Goal: Information Seeking & Learning: Check status

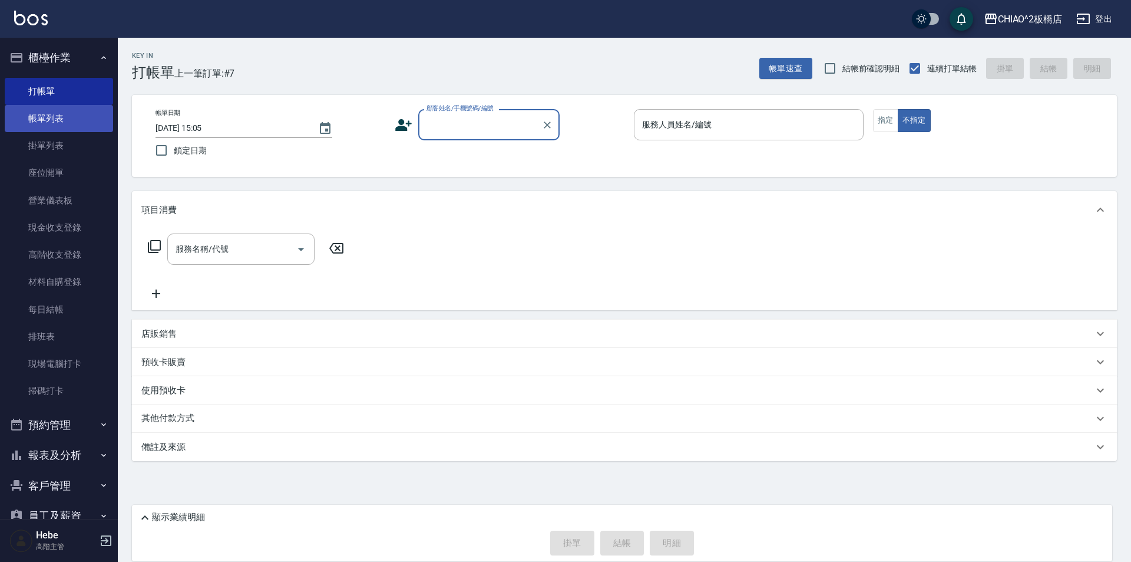
click at [49, 116] on link "帳單列表" at bounding box center [59, 118] width 108 height 27
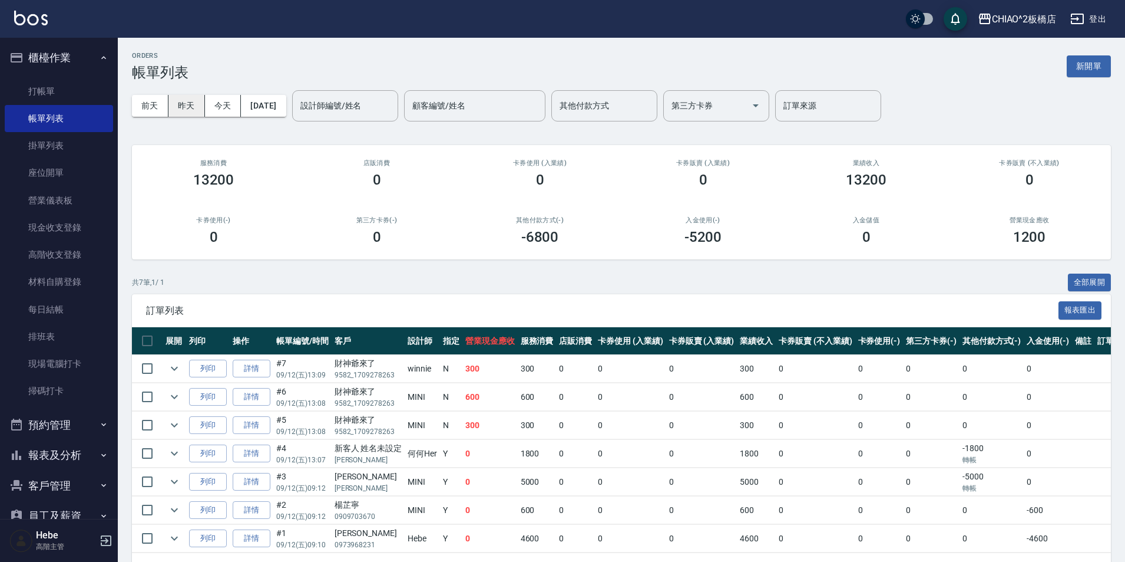
click at [181, 98] on button "昨天" at bounding box center [187, 106] width 37 height 22
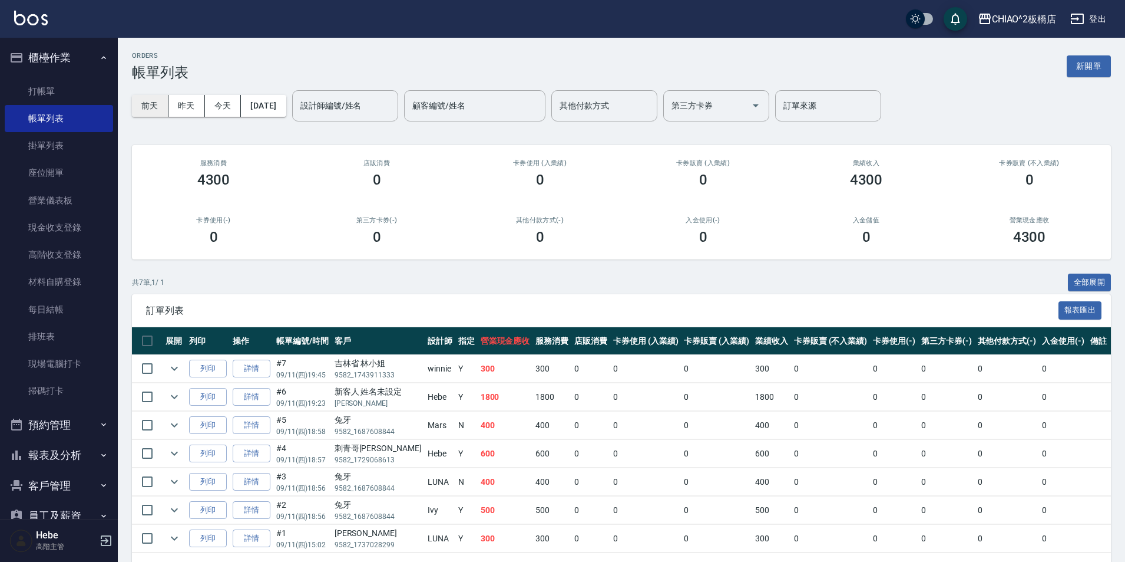
click at [156, 104] on button "前天" at bounding box center [150, 106] width 37 height 22
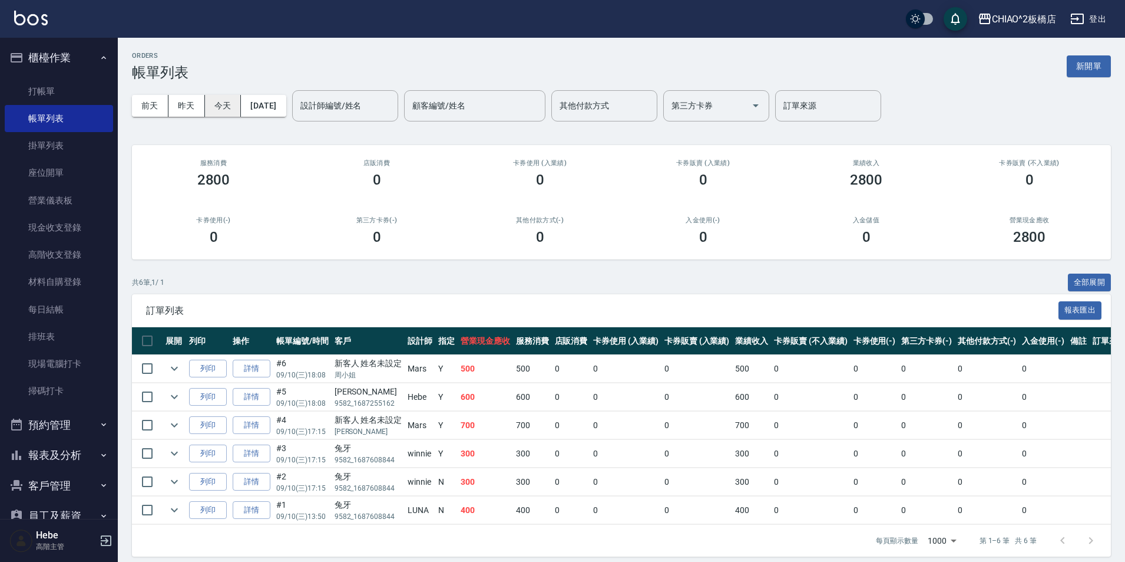
click at [273, 104] on button "[DATE]" at bounding box center [263, 106] width 45 height 22
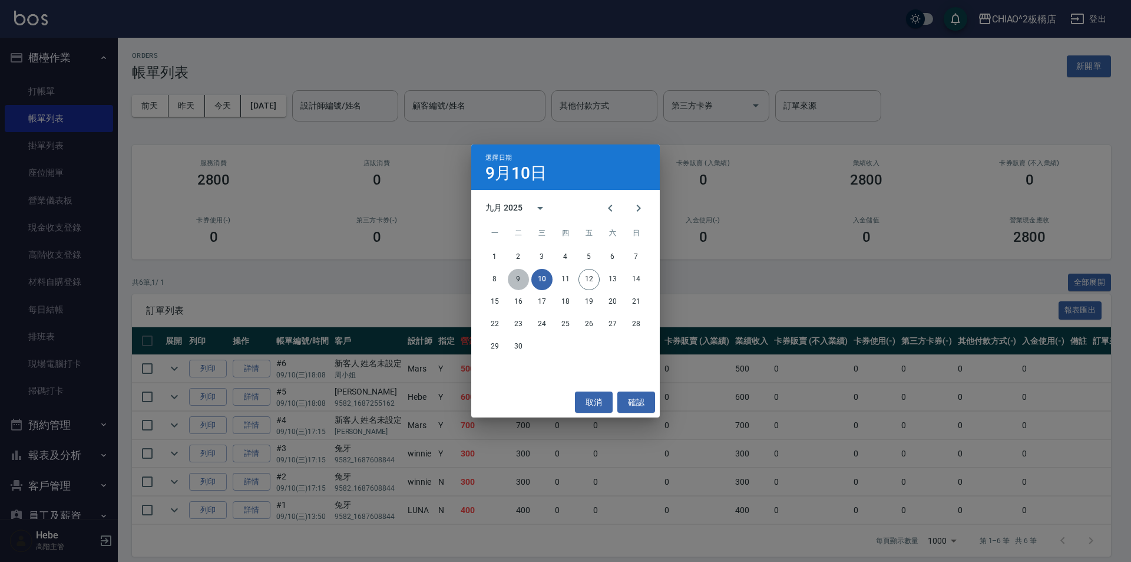
click at [520, 280] on button "9" at bounding box center [518, 279] width 21 height 21
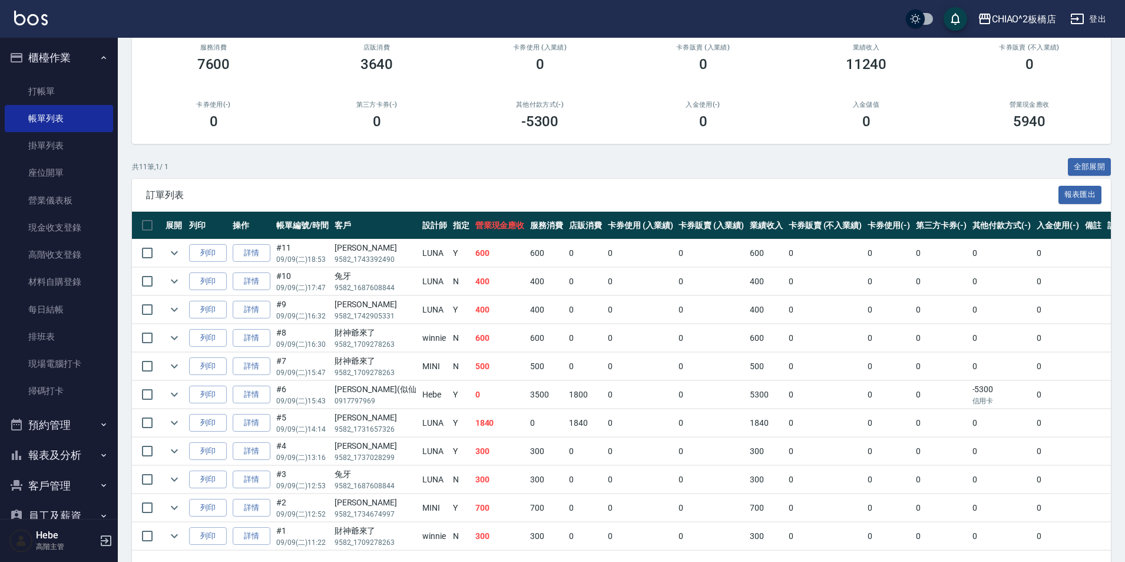
scroll to position [159, 0]
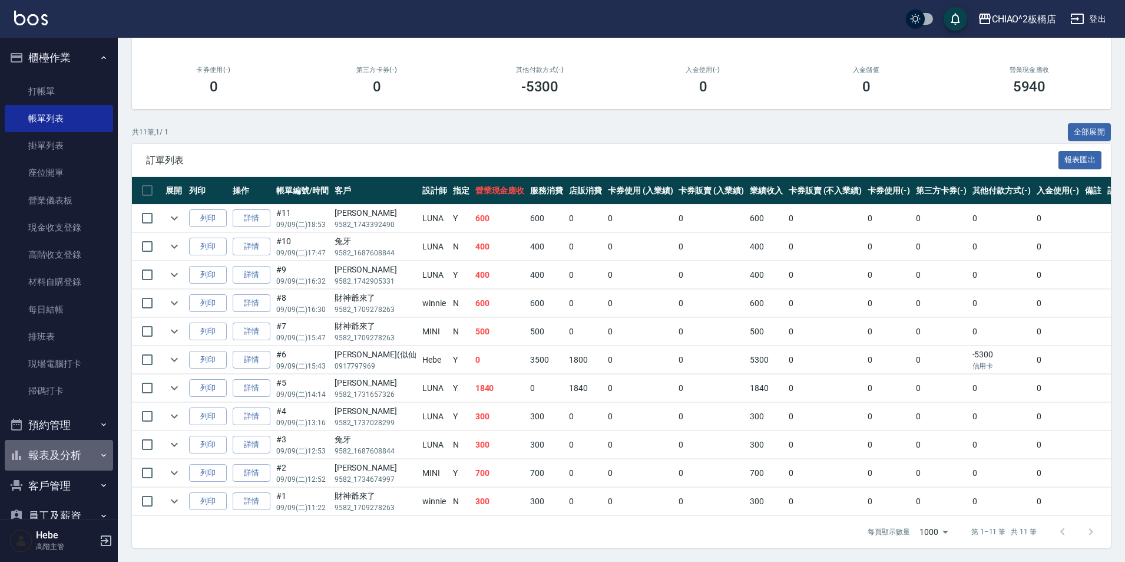
click at [75, 466] on button "報表及分析" at bounding box center [59, 455] width 108 height 31
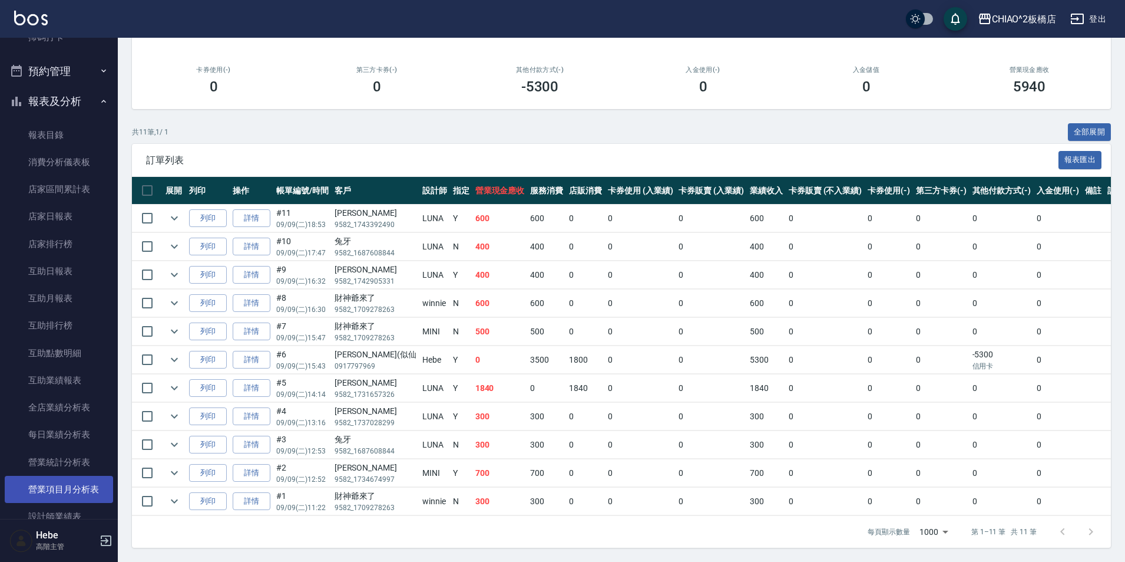
scroll to position [471, 0]
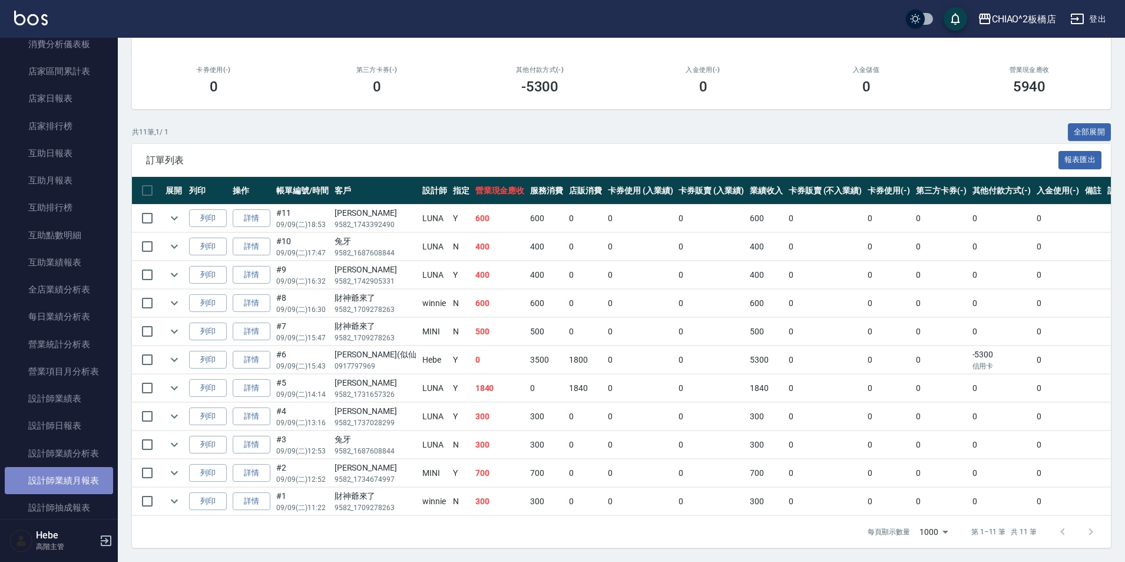
click at [78, 474] on link "設計師業績月報表" at bounding box center [59, 480] width 108 height 27
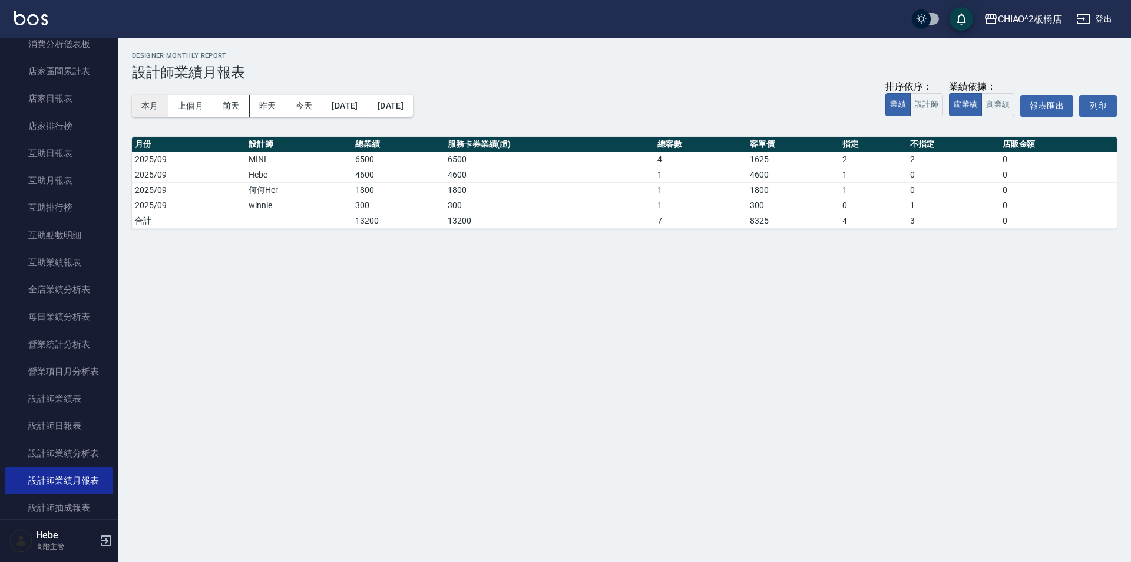
click at [142, 107] on button "本月" at bounding box center [150, 106] width 37 height 22
